Goal: Download file/media

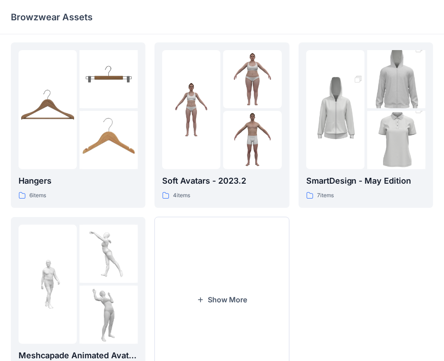
scroll to position [213, 0]
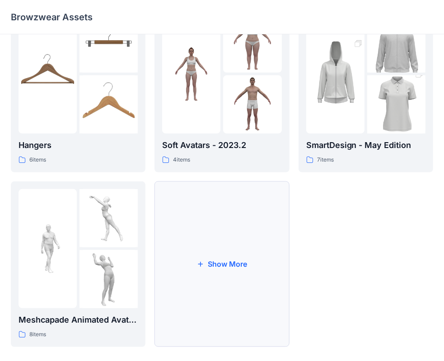
click at [226, 265] on button "Show More" at bounding box center [221, 264] width 134 height 166
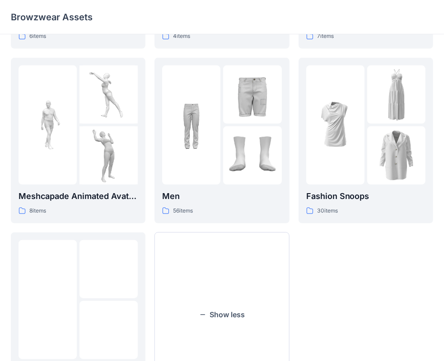
scroll to position [338, 0]
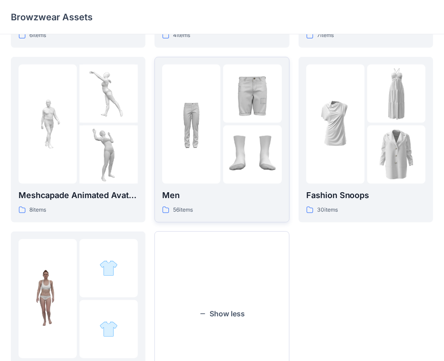
click at [217, 130] on img at bounding box center [191, 124] width 58 height 58
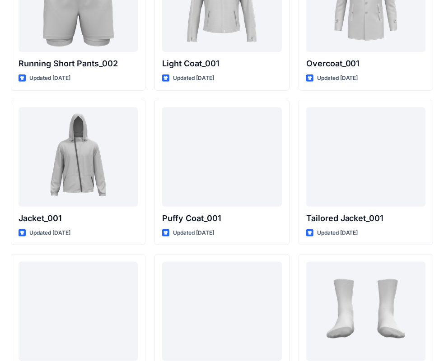
scroll to position [2422, 0]
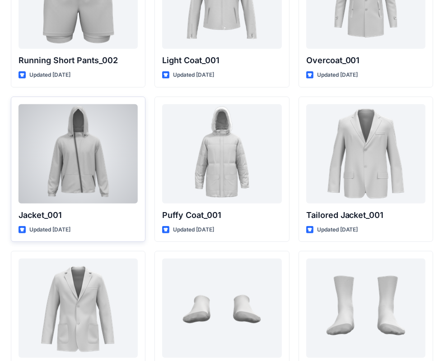
click at [67, 156] on div at bounding box center [78, 153] width 119 height 99
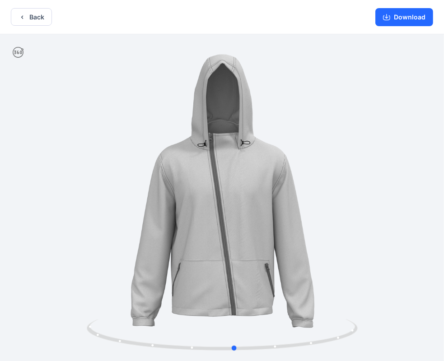
drag, startPoint x: 247, startPoint y: 282, endPoint x: 260, endPoint y: 220, distance: 62.7
click at [260, 220] on div at bounding box center [222, 198] width 444 height 328
click at [409, 18] on button "Download" at bounding box center [404, 17] width 58 height 18
